Goal: Use online tool/utility: Utilize a website feature to perform a specific function

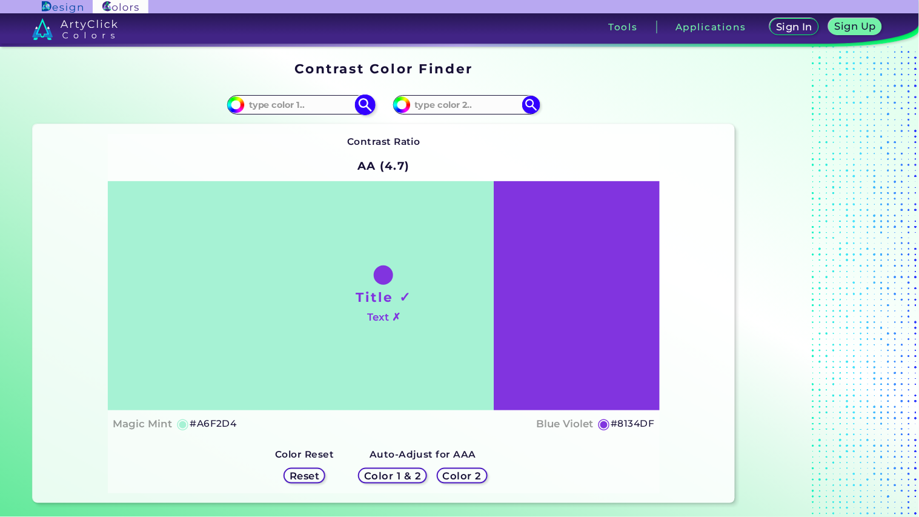
click at [320, 106] on input at bounding box center [301, 104] width 113 height 16
paste input "#156adf"
type input "#156adf"
drag, startPoint x: 302, startPoint y: 102, endPoint x: 106, endPoint y: 107, distance: 195.8
click at [106, 107] on div "#a6f2d4 #156adf" at bounding box center [208, 104] width 351 height 39
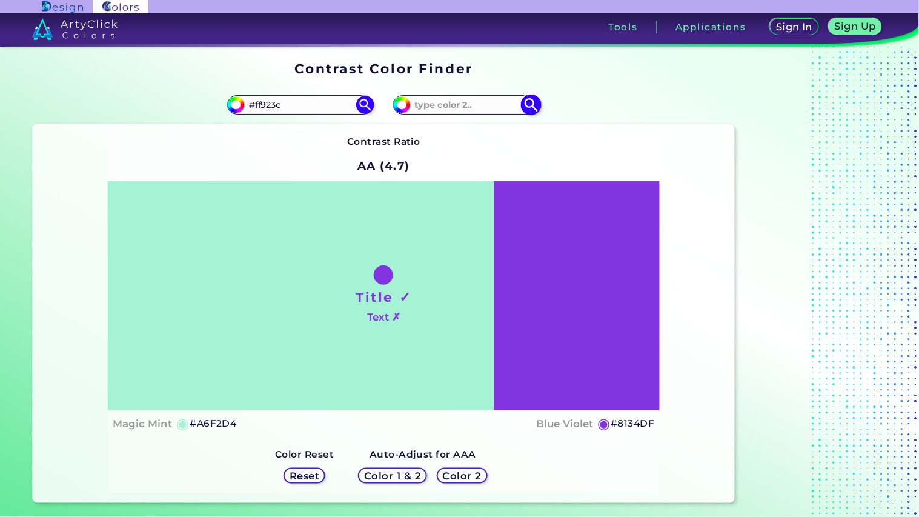
click at [481, 108] on input at bounding box center [467, 104] width 113 height 16
paste input "#a75fe4"
type input "#a75fe4"
click at [370, 108] on img at bounding box center [365, 104] width 21 height 21
type input "#ff923c"
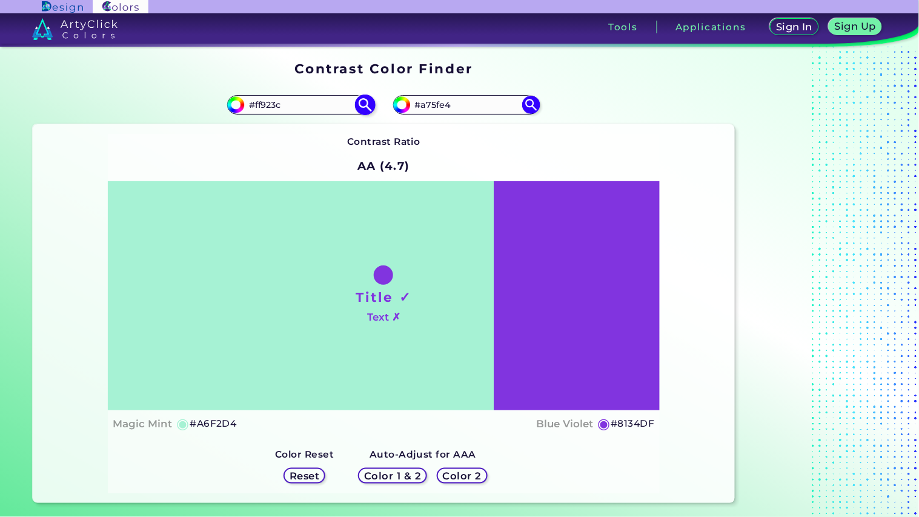
type input "#FF923C"
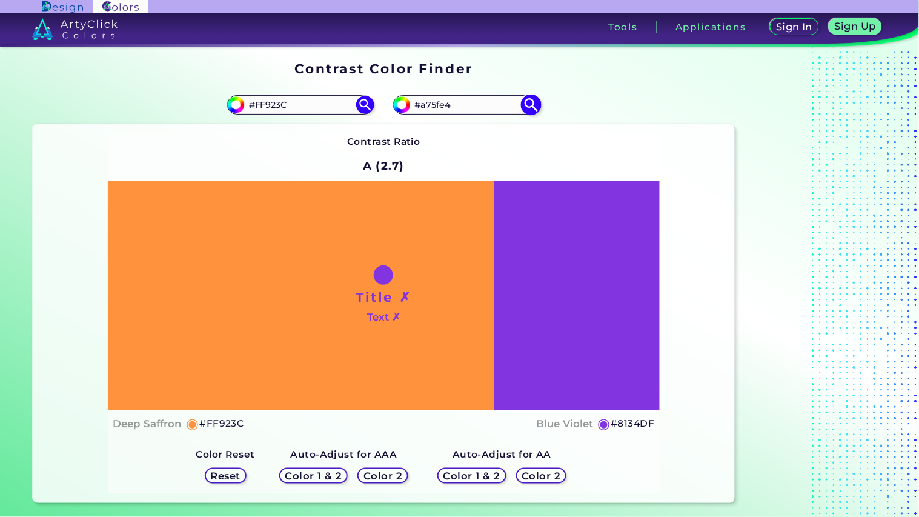
click at [527, 108] on img at bounding box center [531, 104] width 21 height 21
type input "#a75fe4"
type input "#A75FE4"
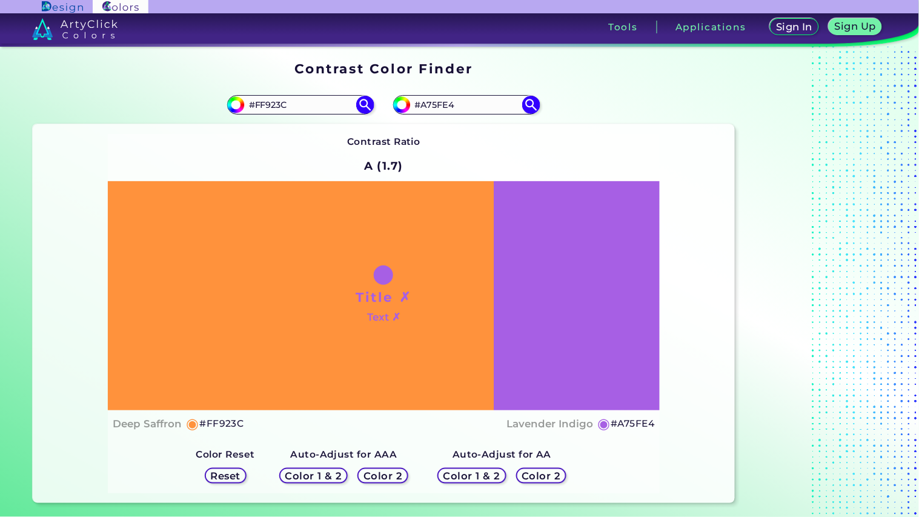
click at [233, 477] on h5 "Reset" at bounding box center [225, 475] width 27 height 9
click at [238, 475] on h5 "Reset" at bounding box center [225, 475] width 27 height 9
click at [294, 474] on h5 "Color 1 & 2" at bounding box center [313, 475] width 52 height 9
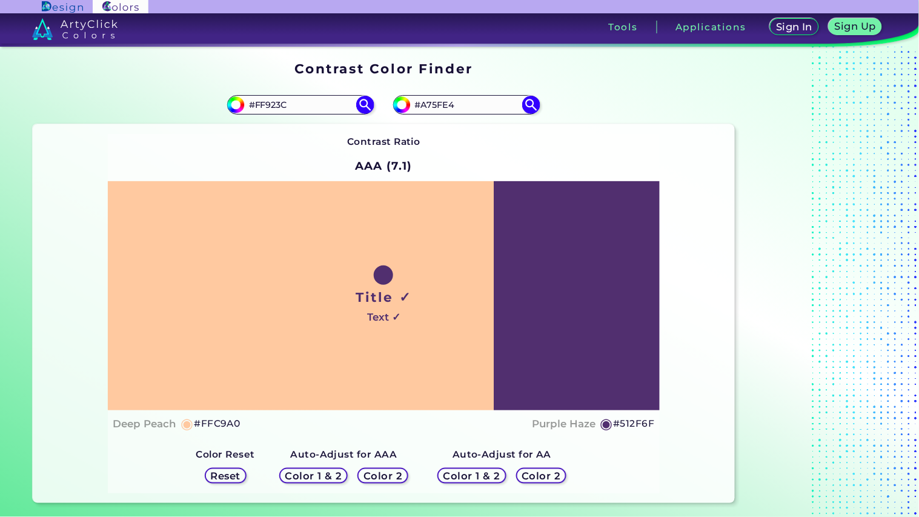
click at [294, 474] on h5 "Color 1 & 2" at bounding box center [314, 475] width 52 height 9
click at [325, 473] on h5 "Color 1 & 2" at bounding box center [314, 475] width 58 height 10
click at [460, 471] on h5 "Color 1 & 2" at bounding box center [472, 475] width 52 height 9
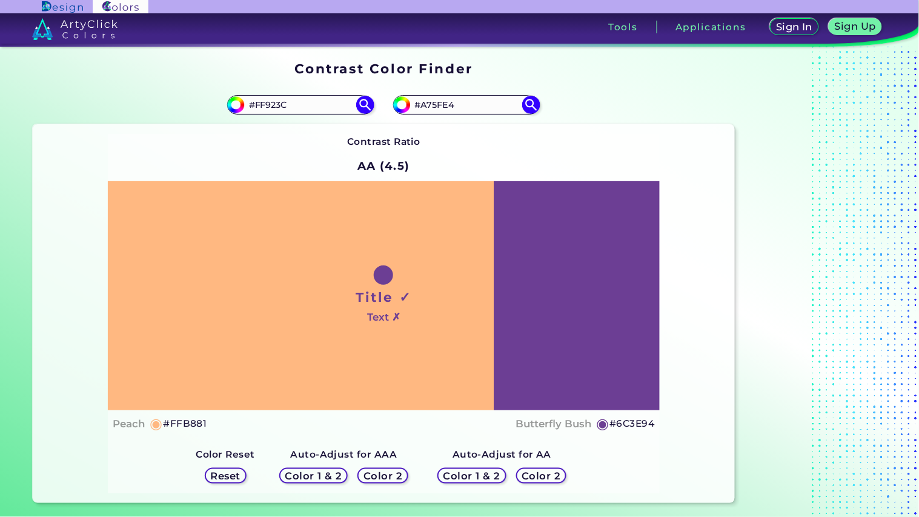
click at [325, 471] on h5 "Color 1 & 2" at bounding box center [313, 475] width 52 height 9
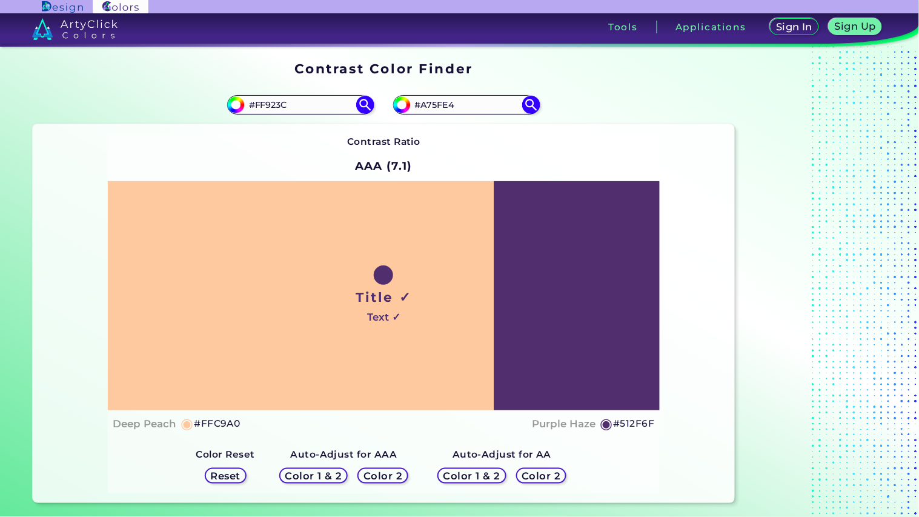
click at [385, 473] on h5 "Color 2" at bounding box center [383, 475] width 36 height 9
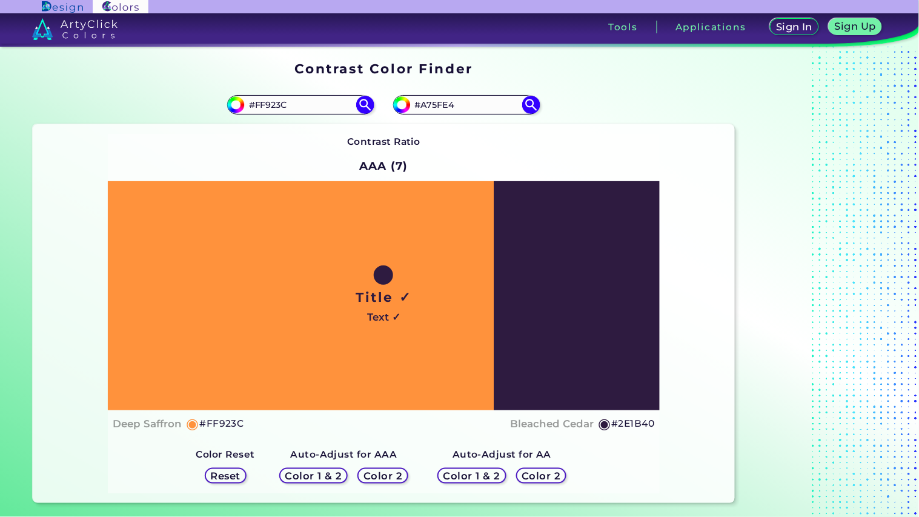
click at [495, 474] on h5 "Color 1 & 2" at bounding box center [472, 475] width 52 height 9
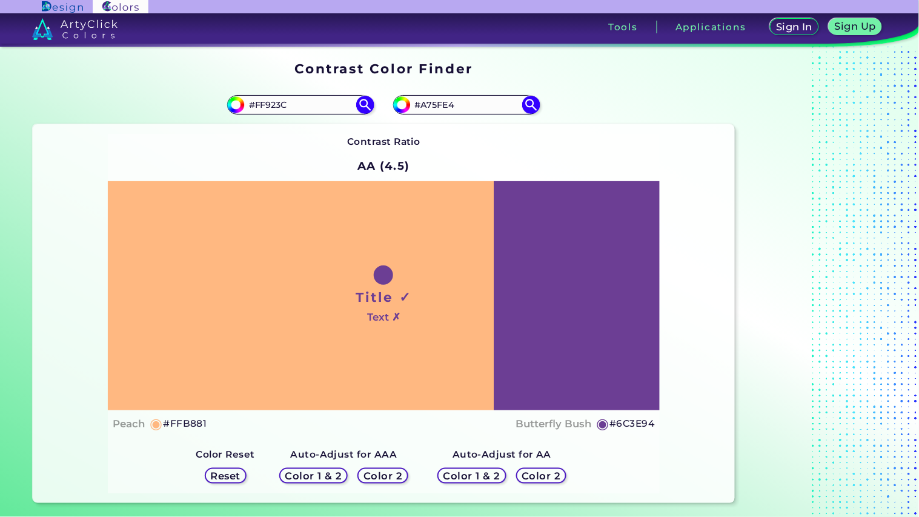
click at [531, 471] on h5 "Color 2" at bounding box center [541, 475] width 41 height 10
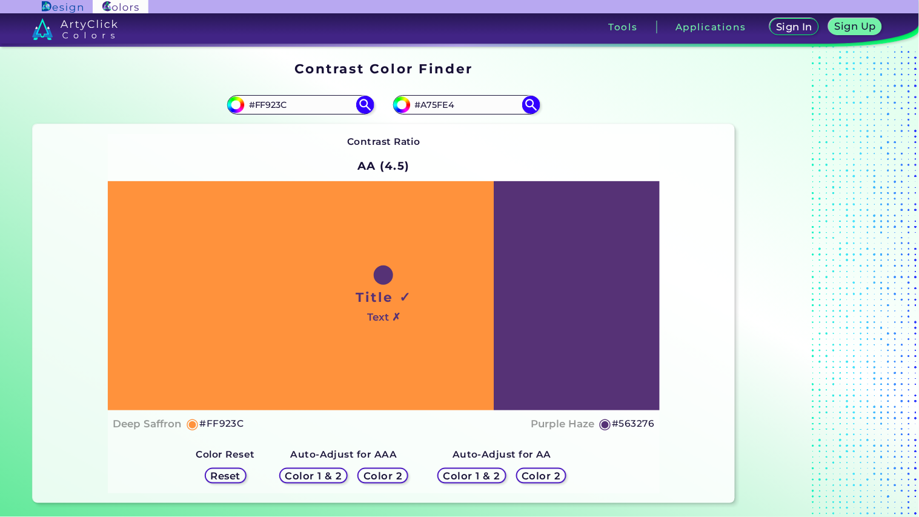
click at [390, 476] on h5 "Color 2" at bounding box center [382, 475] width 35 height 9
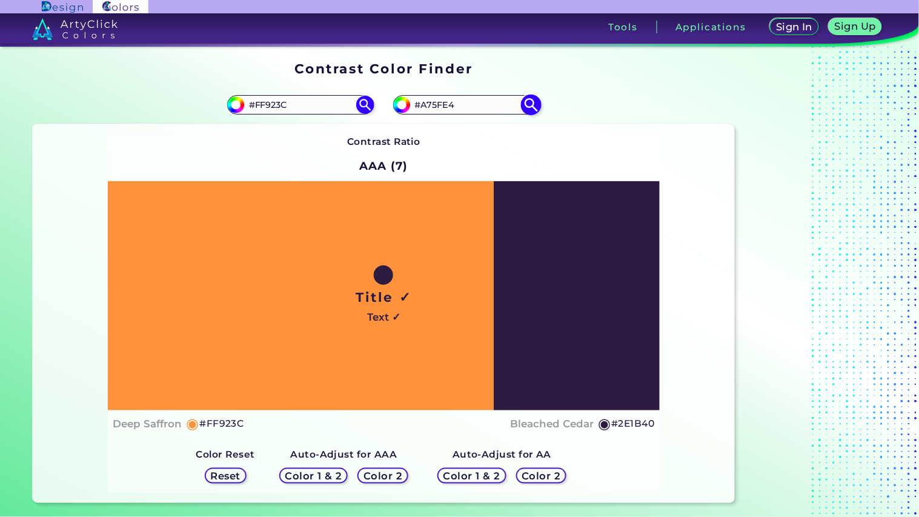
click at [528, 105] on img at bounding box center [531, 104] width 21 height 21
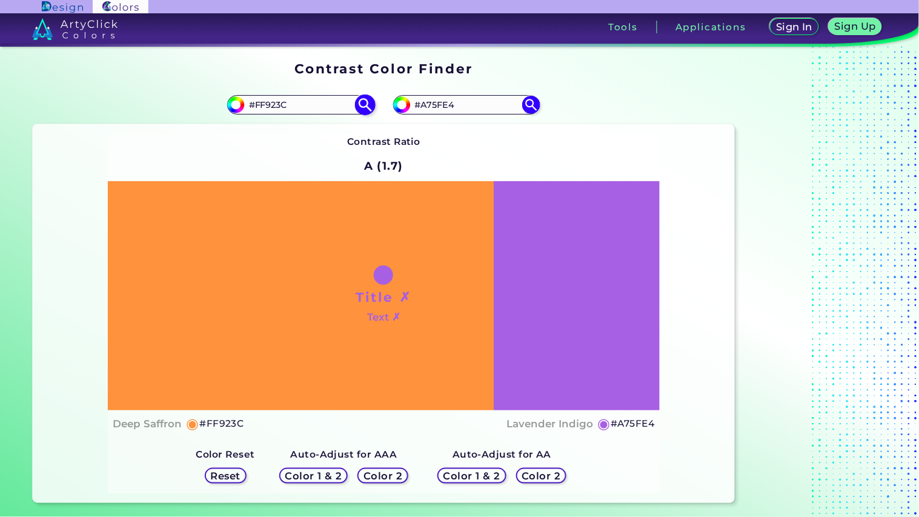
click at [367, 104] on img at bounding box center [365, 104] width 21 height 21
click at [550, 388] on div "Title ✗ Text ✗" at bounding box center [383, 295] width 551 height 229
click at [377, 291] on h1 "Title ✗" at bounding box center [384, 297] width 56 height 18
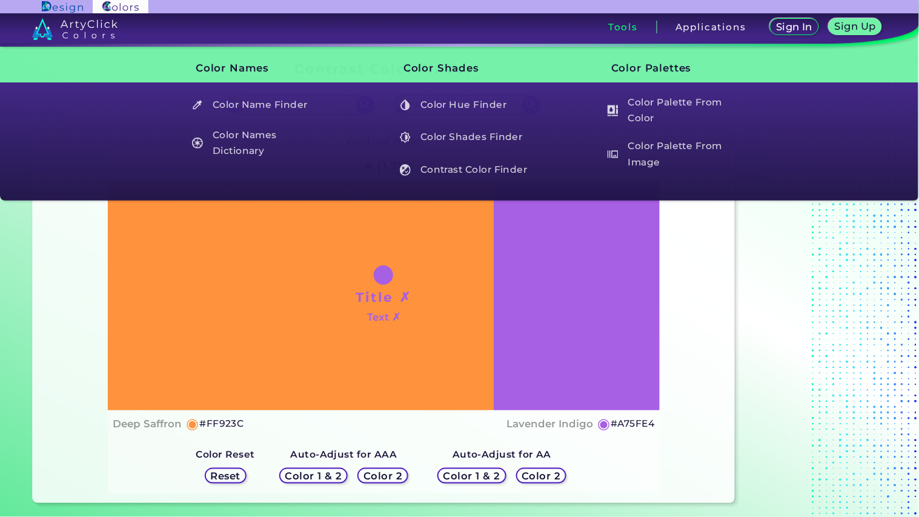
click at [616, 22] on h3 "Tools" at bounding box center [623, 26] width 30 height 9
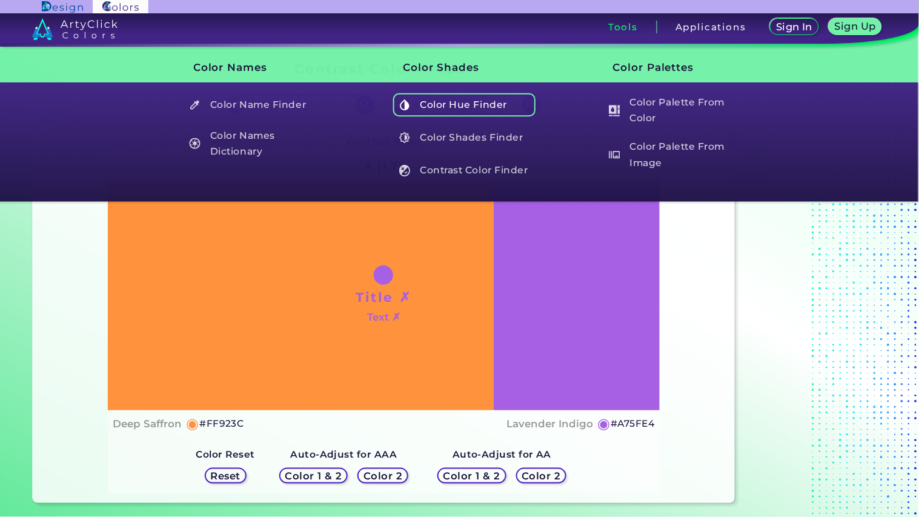
click at [481, 108] on h5 "Color Hue Finder" at bounding box center [464, 104] width 142 height 23
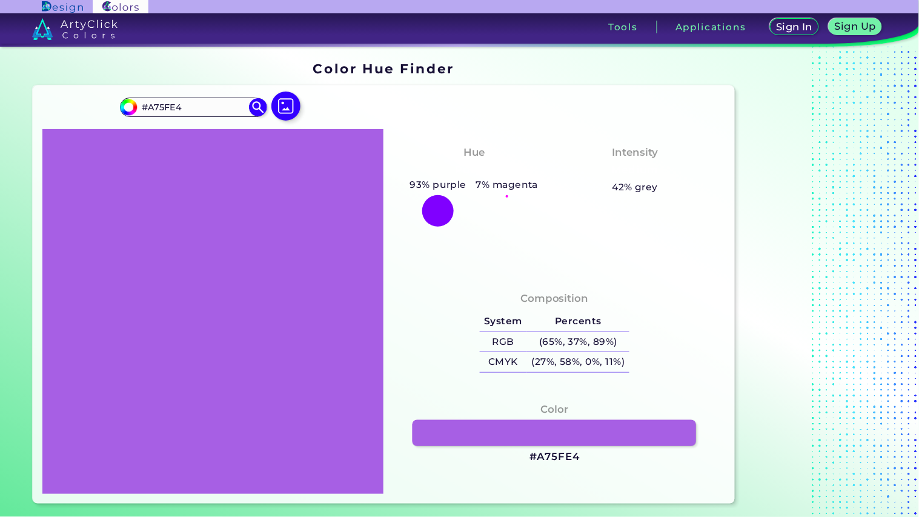
click at [528, 434] on link at bounding box center [555, 432] width 284 height 26
